Goal: Task Accomplishment & Management: Use online tool/utility

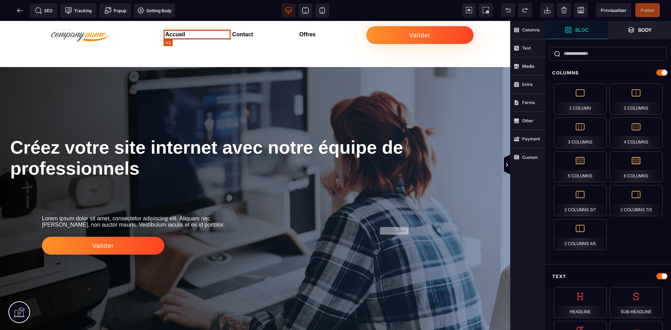
click at [168, 36] on h3 "Accueil" at bounding box center [198, 35] width 67 height 10
select select "***"
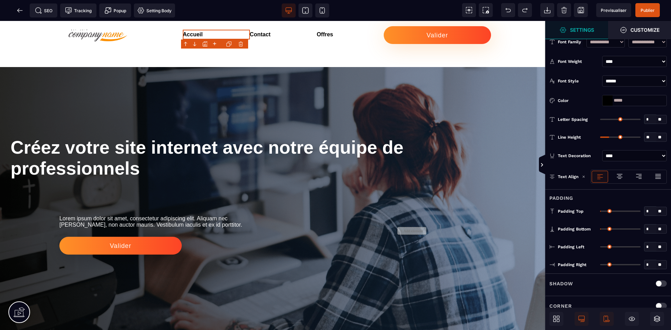
scroll to position [66, 0]
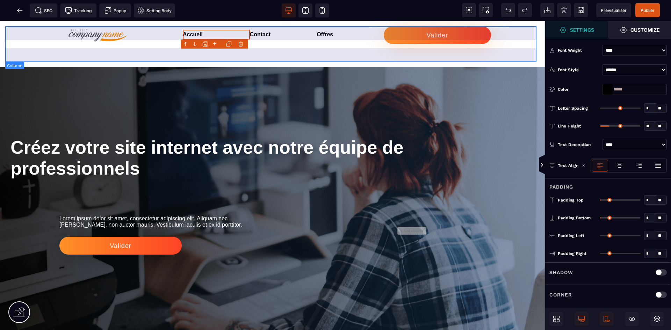
click at [472, 58] on div "+ Add element" at bounding box center [272, 44] width 535 height 36
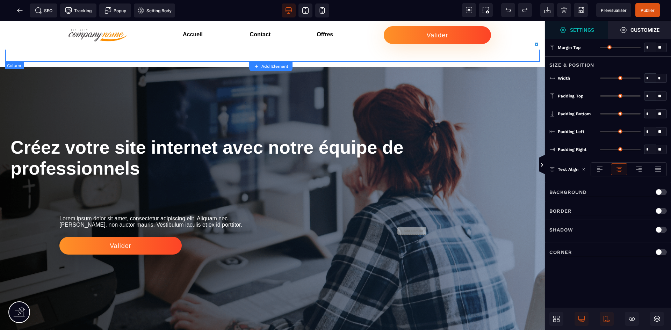
type input "*"
type input "***"
type input "**"
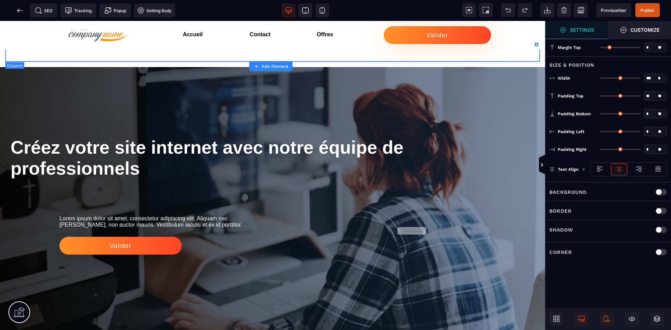
type input "**"
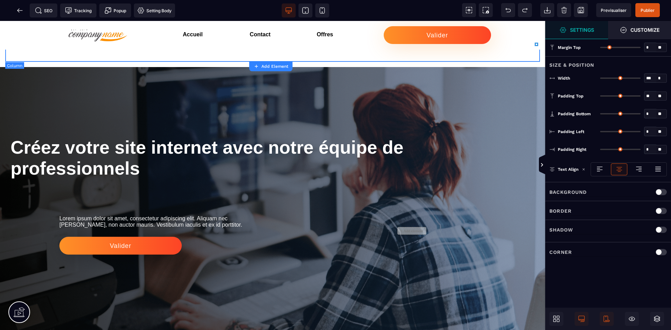
type input "**"
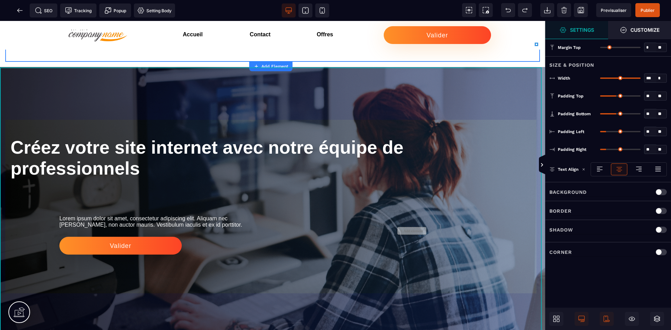
click at [471, 101] on div "Créez votre site internet avec notre équipe de professionnels Lorem ipsum dolor…" at bounding box center [272, 206] width 545 height 278
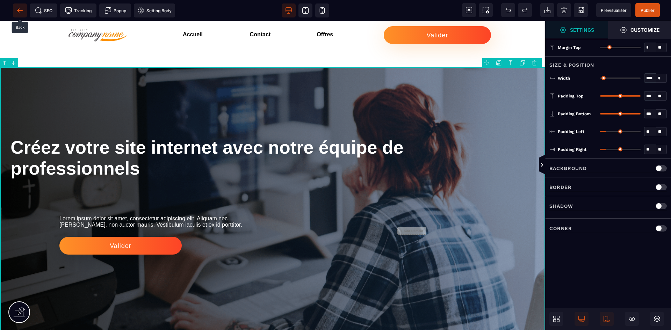
click at [21, 8] on icon at bounding box center [19, 10] width 7 height 7
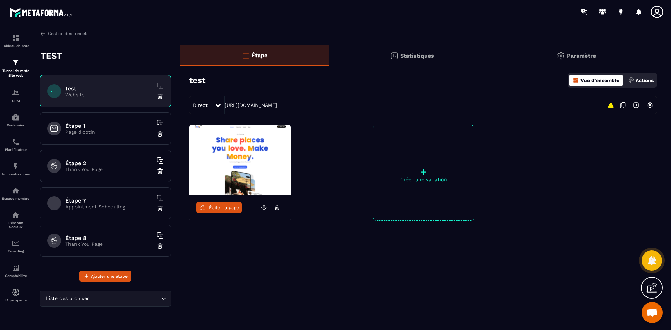
click at [433, 179] on p "Créer une variation" at bounding box center [423, 180] width 101 height 6
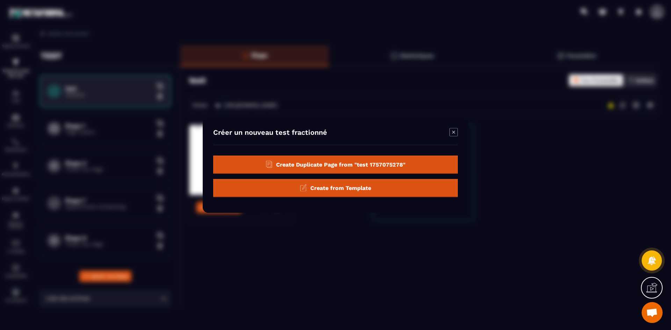
click at [372, 189] on div "Create from Template" at bounding box center [335, 188] width 245 height 18
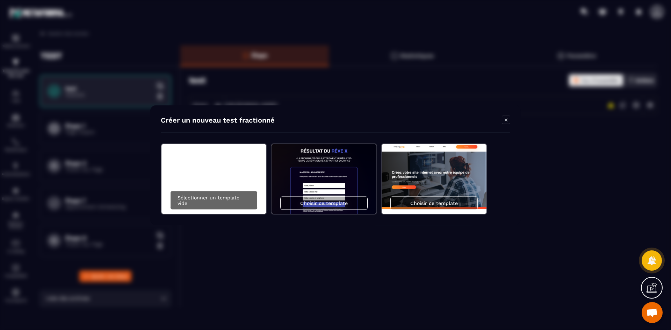
click at [240, 203] on p "Sélectionner un template vide" at bounding box center [214, 200] width 73 height 11
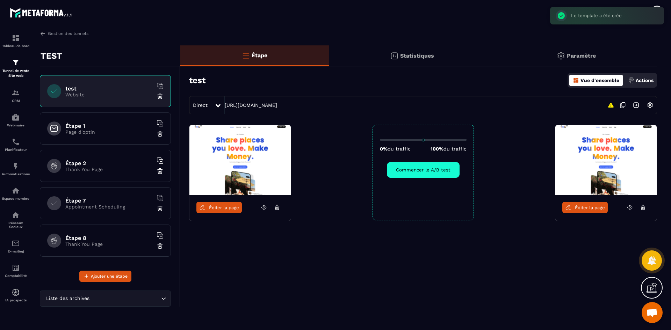
click at [414, 200] on div "0% du traffic 100% du traffic Commencer le A/B test" at bounding box center [422, 173] width 101 height 96
click at [413, 134] on div "0% du traffic 100% du traffic Commencer le A/B test" at bounding box center [422, 173] width 101 height 96
click at [278, 208] on icon at bounding box center [277, 207] width 6 height 6
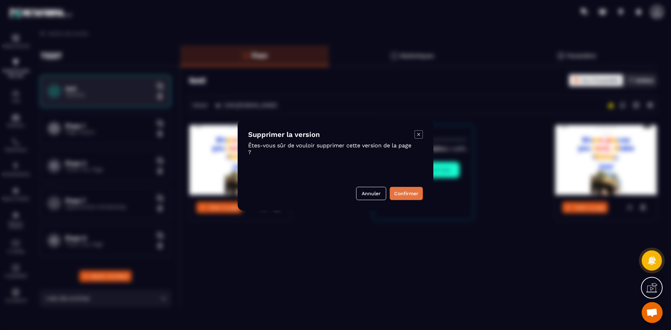
click at [406, 192] on button "Confirmer" at bounding box center [406, 193] width 33 height 13
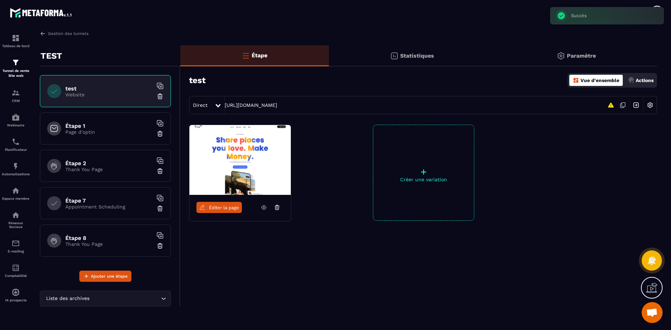
click at [277, 205] on icon at bounding box center [277, 205] width 2 height 1
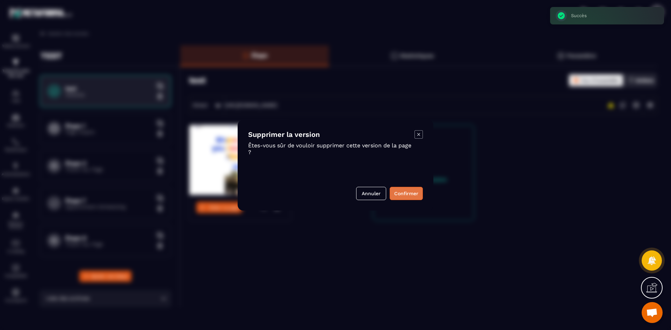
click at [410, 190] on button "Confirmer" at bounding box center [406, 193] width 33 height 13
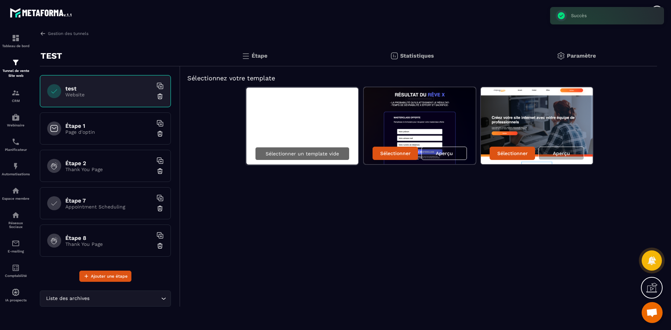
click at [327, 158] on div "Sélectionner un template vide" at bounding box center [302, 153] width 94 height 13
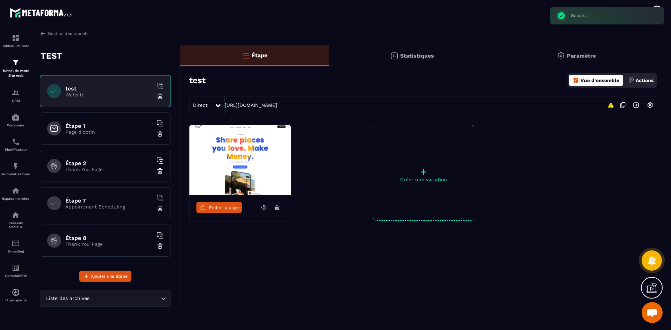
click at [159, 96] on img at bounding box center [160, 96] width 7 height 7
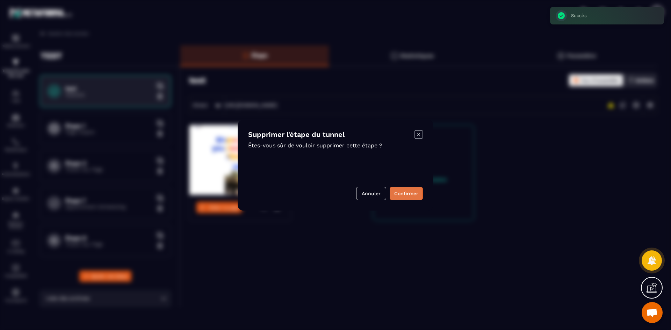
click at [395, 192] on button "Confirmer" at bounding box center [406, 193] width 33 height 13
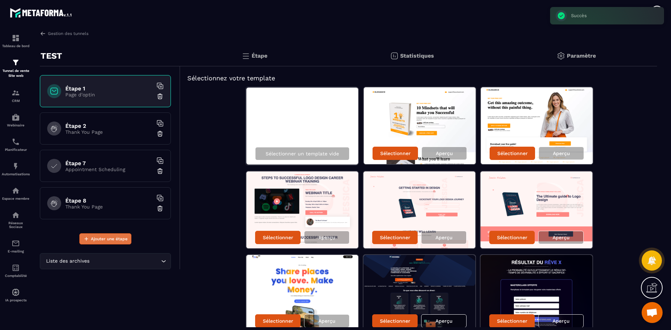
click at [97, 243] on button "Ajouter une étape" at bounding box center [105, 238] width 52 height 11
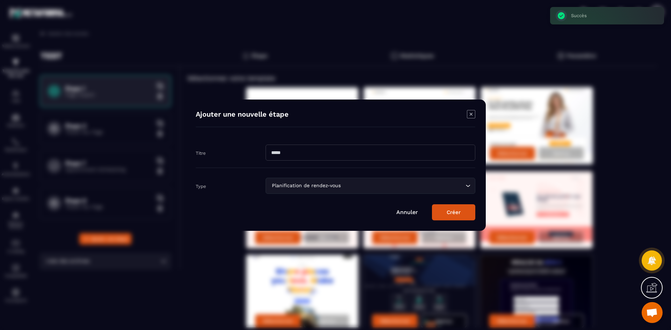
click at [292, 152] on input "Modal window" at bounding box center [371, 153] width 210 height 16
type input "****"
click at [311, 190] on div "Planification de rendez-vous Loading..." at bounding box center [371, 186] width 210 height 16
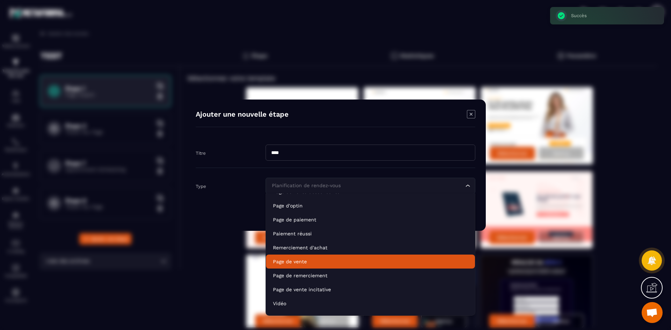
scroll to position [49, 0]
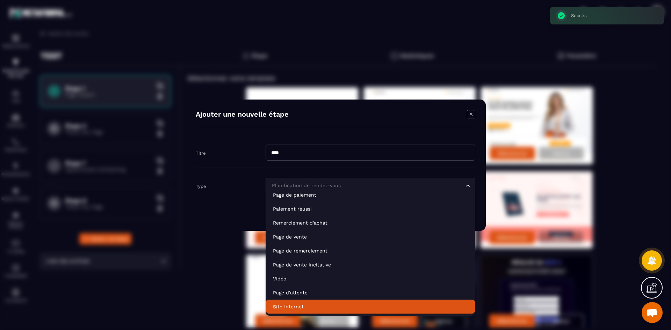
click at [338, 307] on p "Site Internet" at bounding box center [370, 306] width 195 height 7
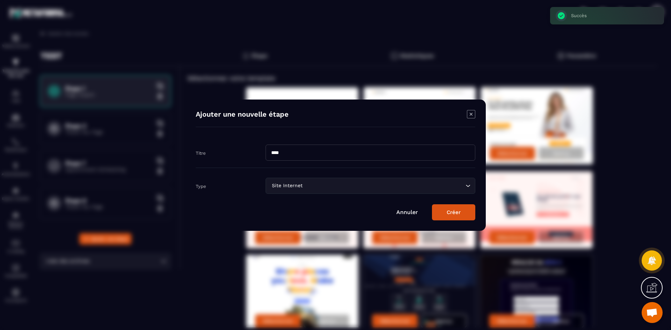
click at [459, 212] on button "Créer" at bounding box center [453, 212] width 43 height 16
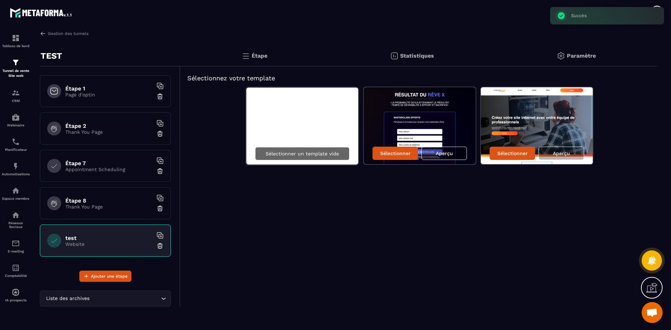
click at [282, 157] on div "Sélectionner un template vide" at bounding box center [302, 153] width 94 height 13
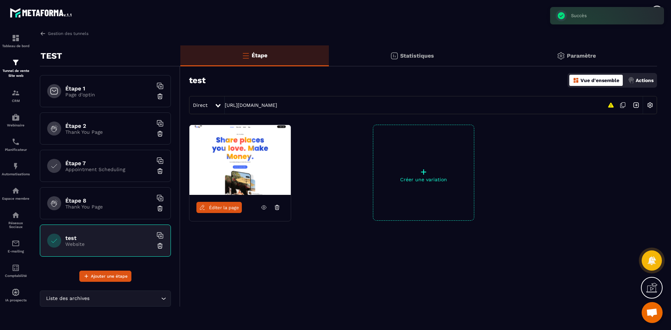
click at [226, 207] on span "Éditer la page" at bounding box center [224, 207] width 30 height 5
